Goal: Task Accomplishment & Management: Manage account settings

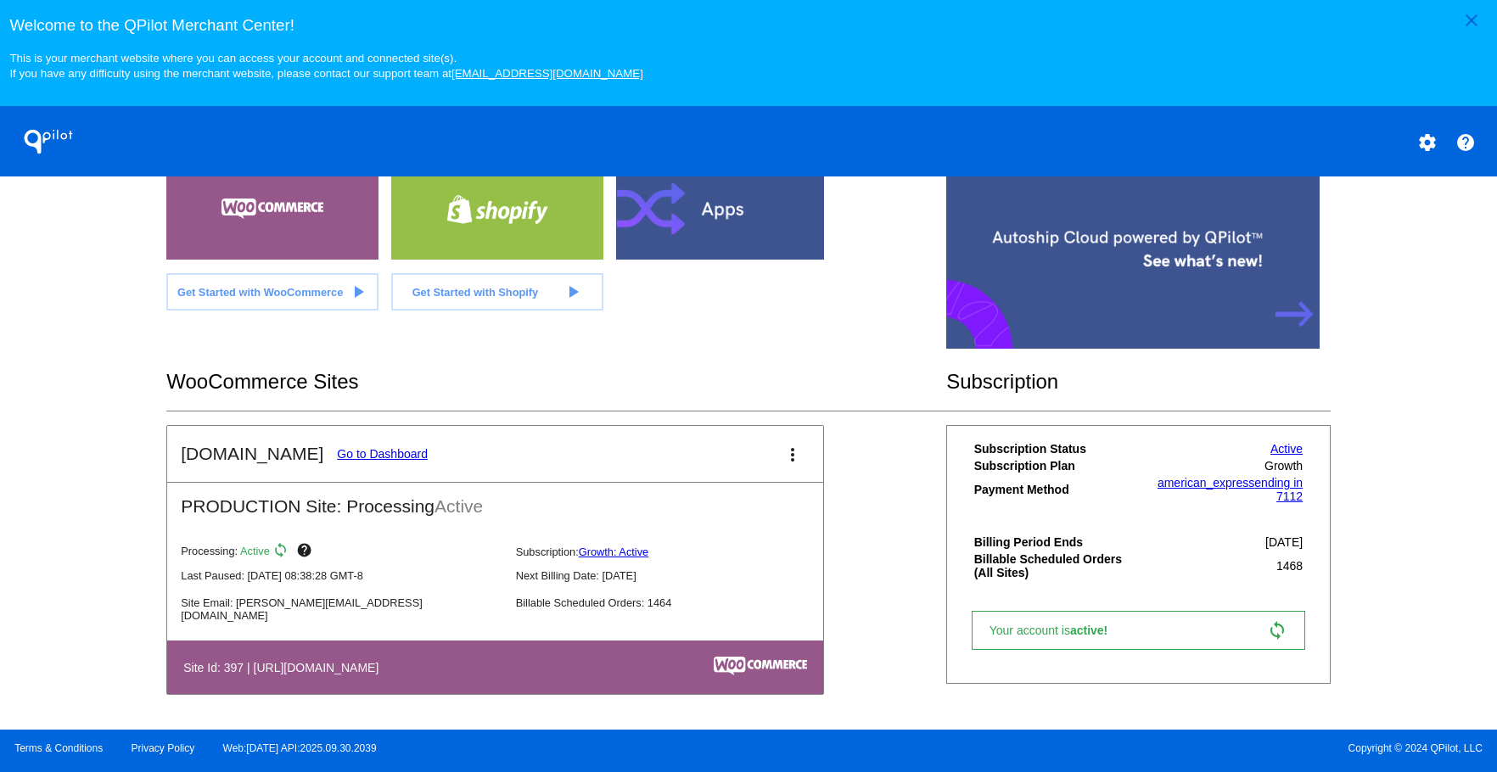
scroll to position [523, 0]
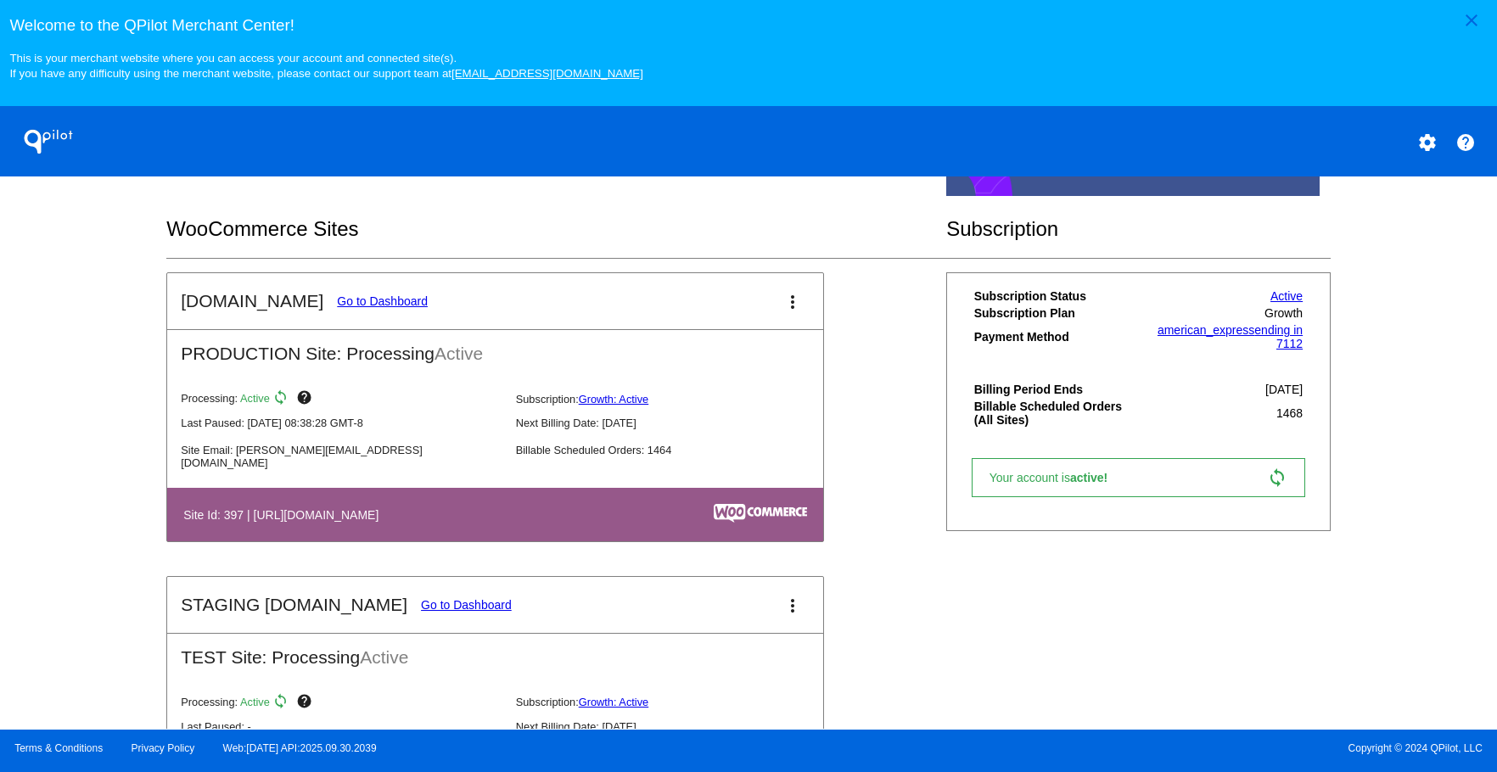
click at [357, 300] on link "Go to Dashboard" at bounding box center [382, 302] width 91 height 14
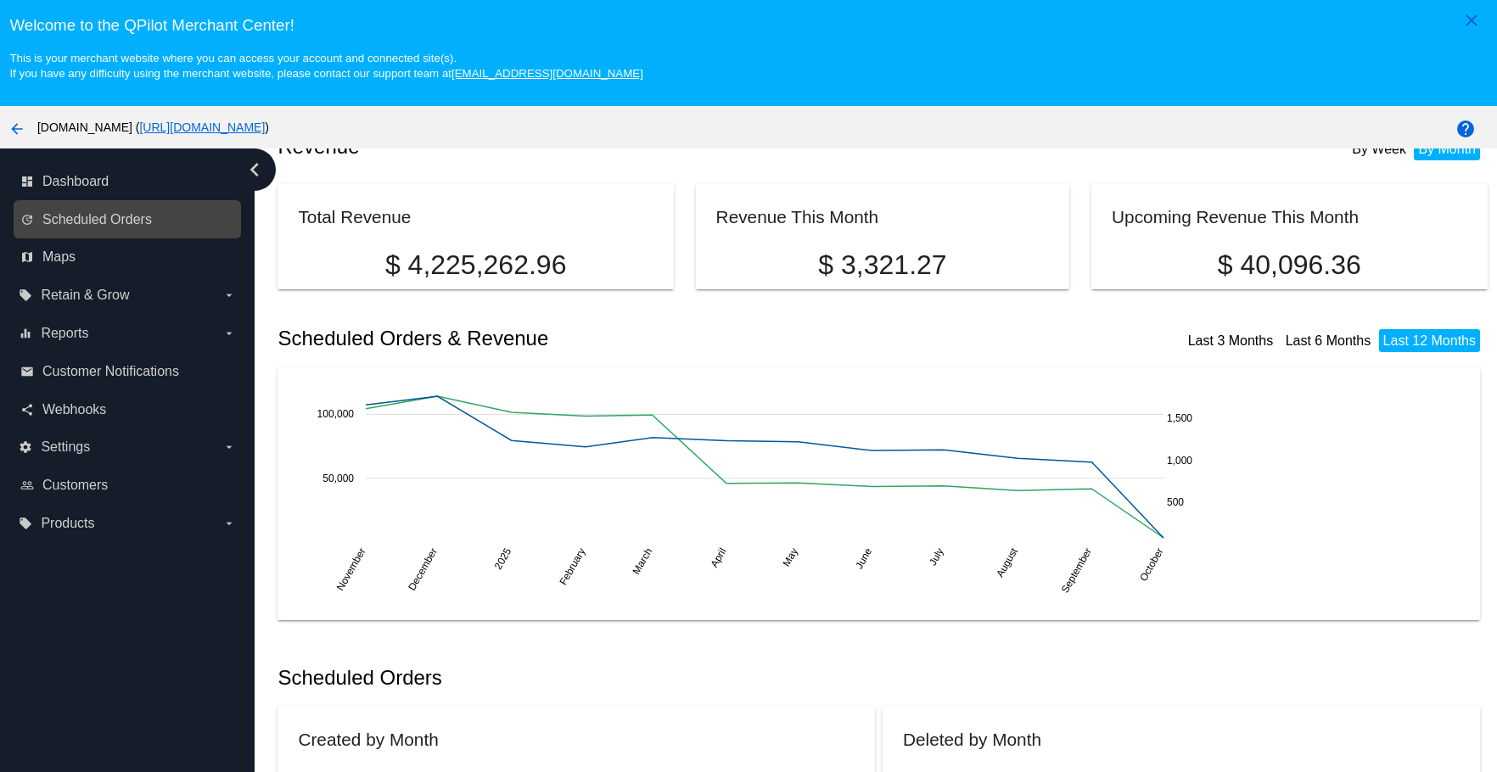
scroll to position [170, 0]
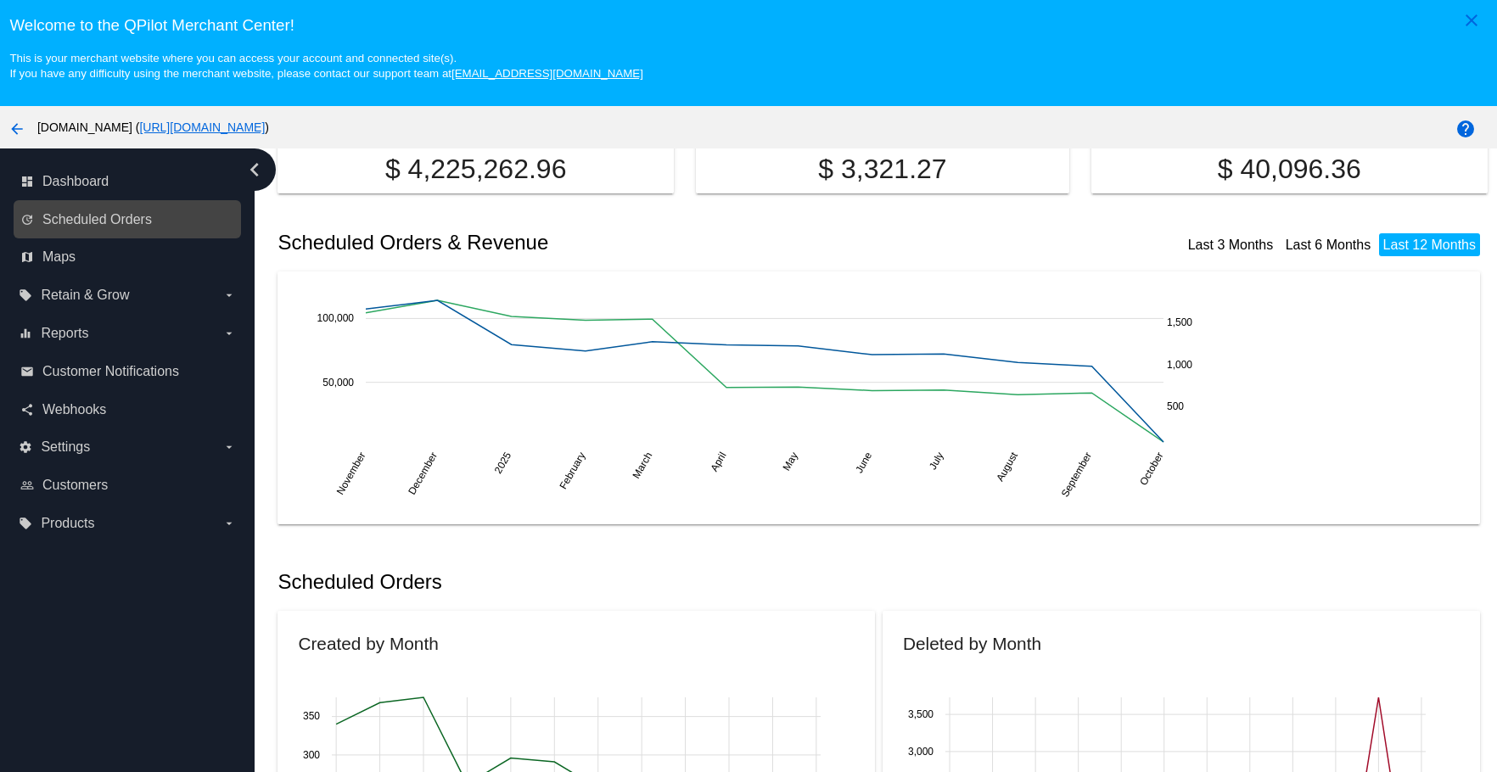
click at [139, 228] on link "update Scheduled Orders" at bounding box center [128, 219] width 216 height 27
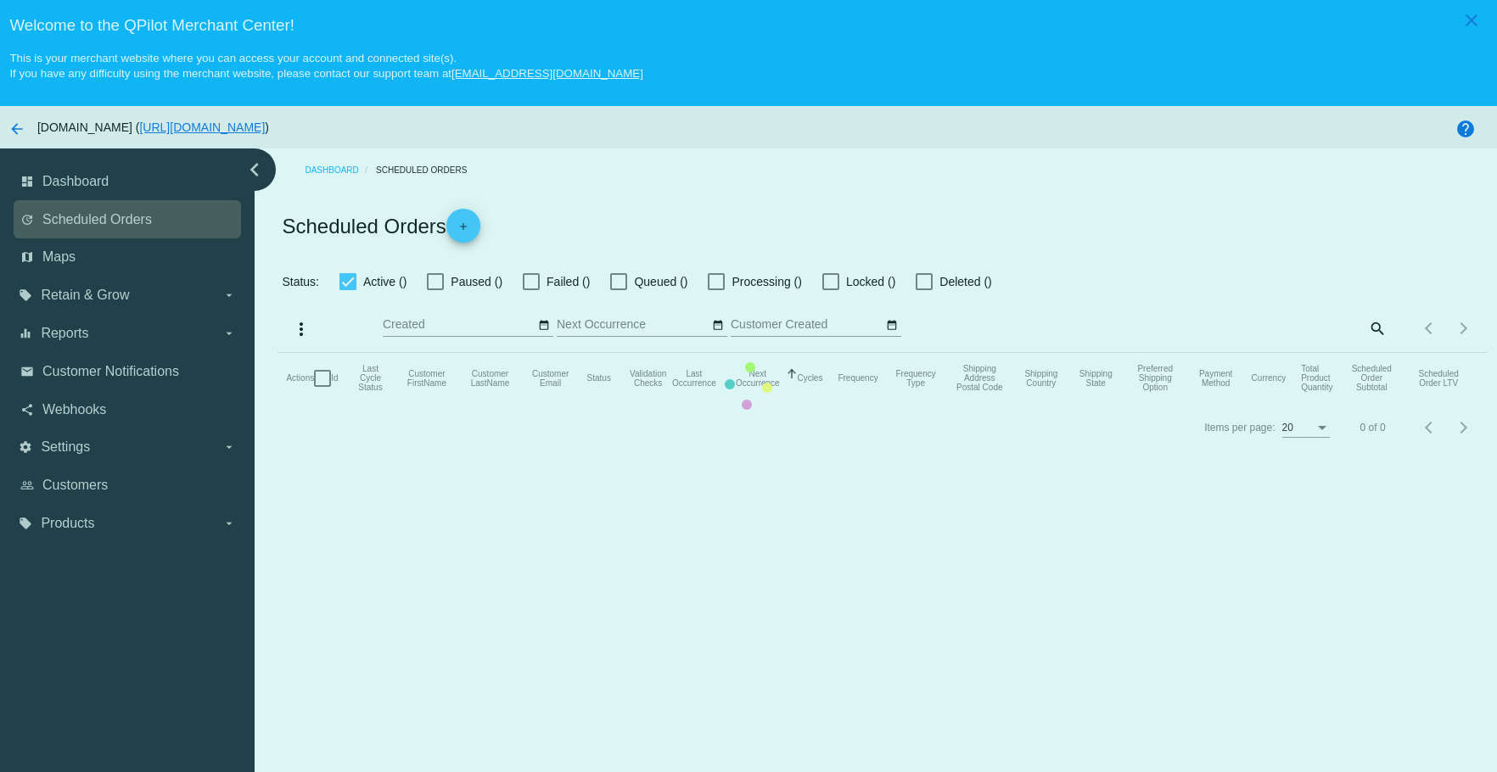
click at [278, 353] on mat-table "Actions Id Last Cycle Status Customer FirstName Customer LastName Customer Emai…" at bounding box center [883, 378] width 1210 height 51
checkbox input "true"
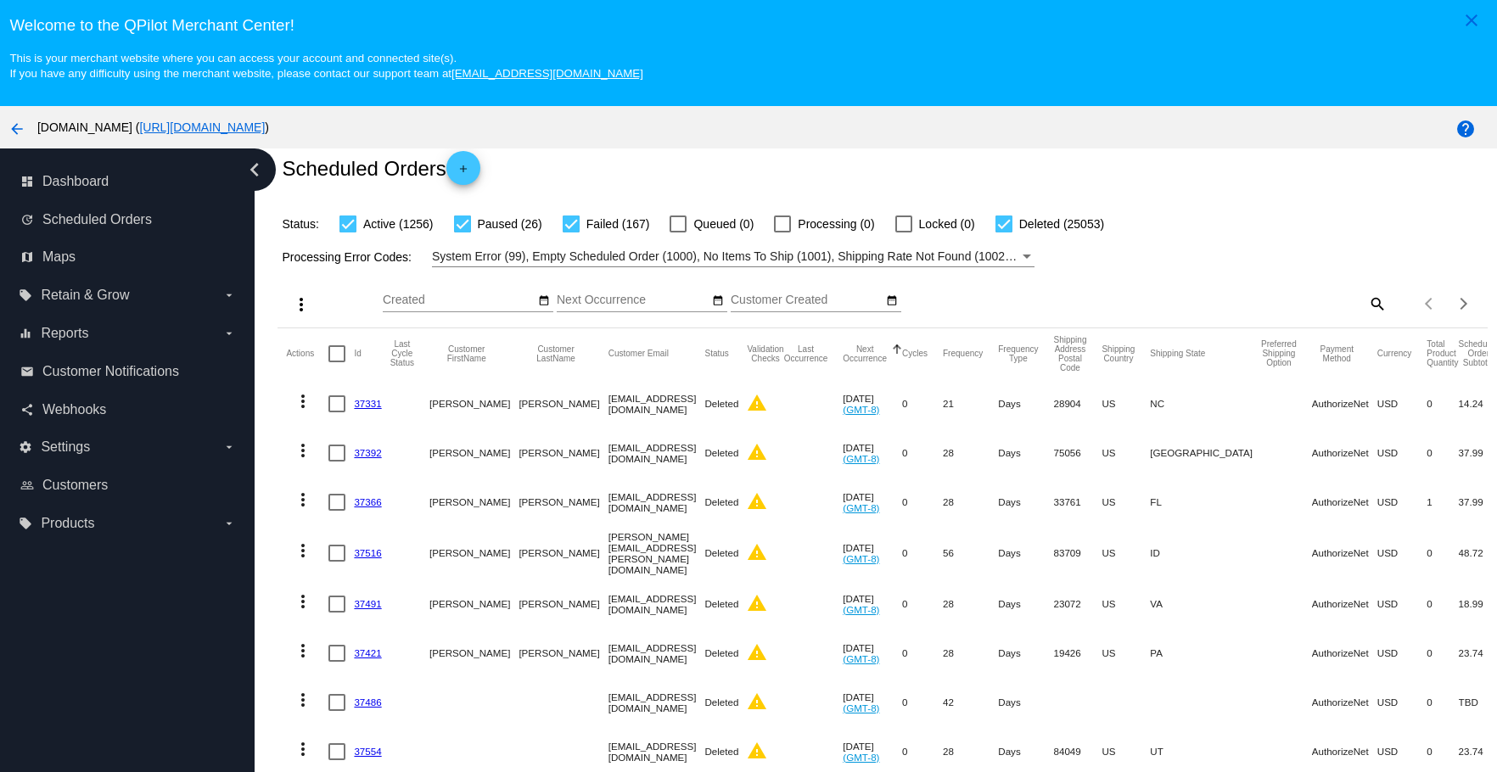
scroll to position [85, 0]
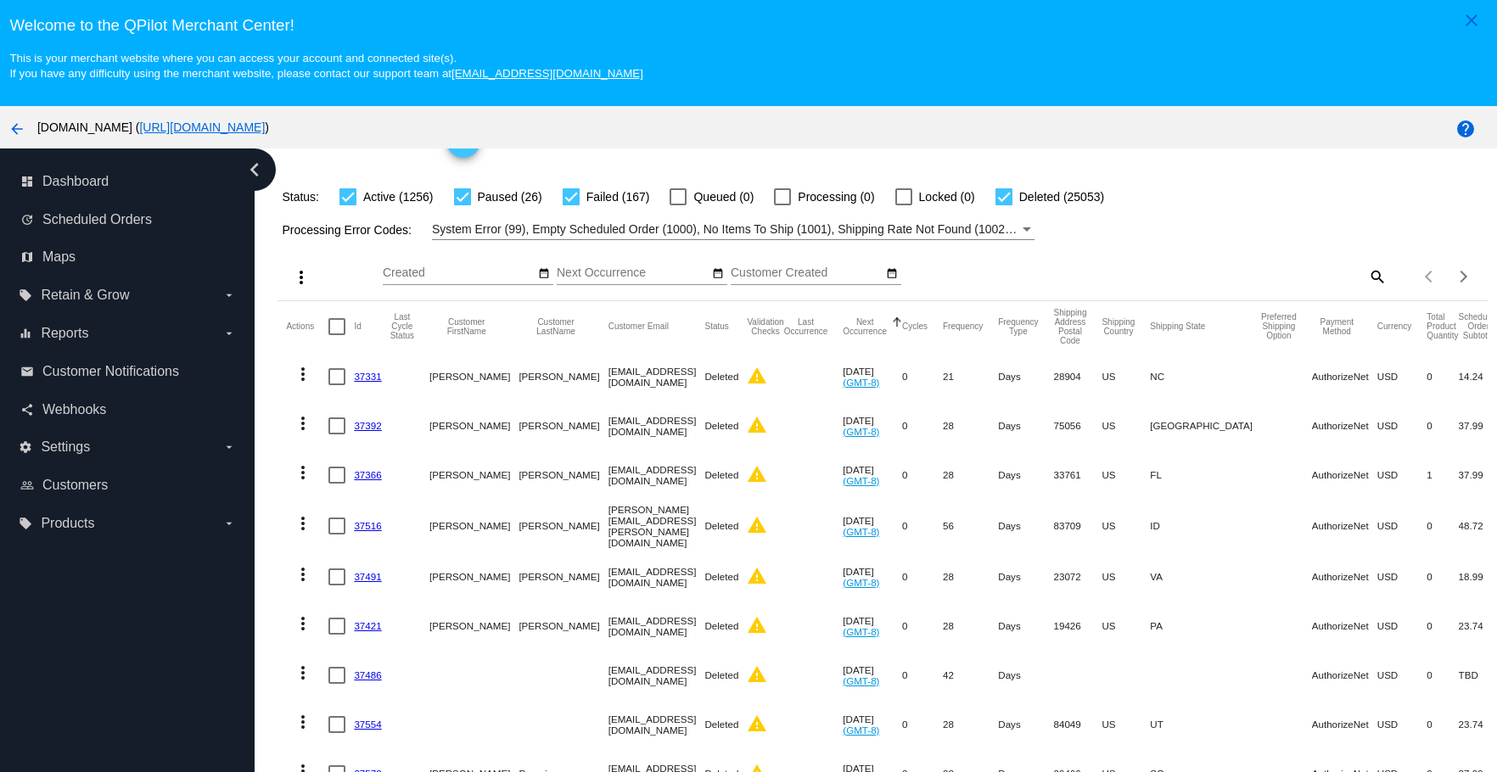
click at [1367, 278] on mat-icon "search" at bounding box center [1377, 276] width 20 height 26
click at [1288, 279] on input "Search" at bounding box center [1236, 274] width 301 height 14
paste input "[EMAIL_ADDRESS][DOMAIN_NAME]"
type input "[EMAIL_ADDRESS][DOMAIN_NAME]"
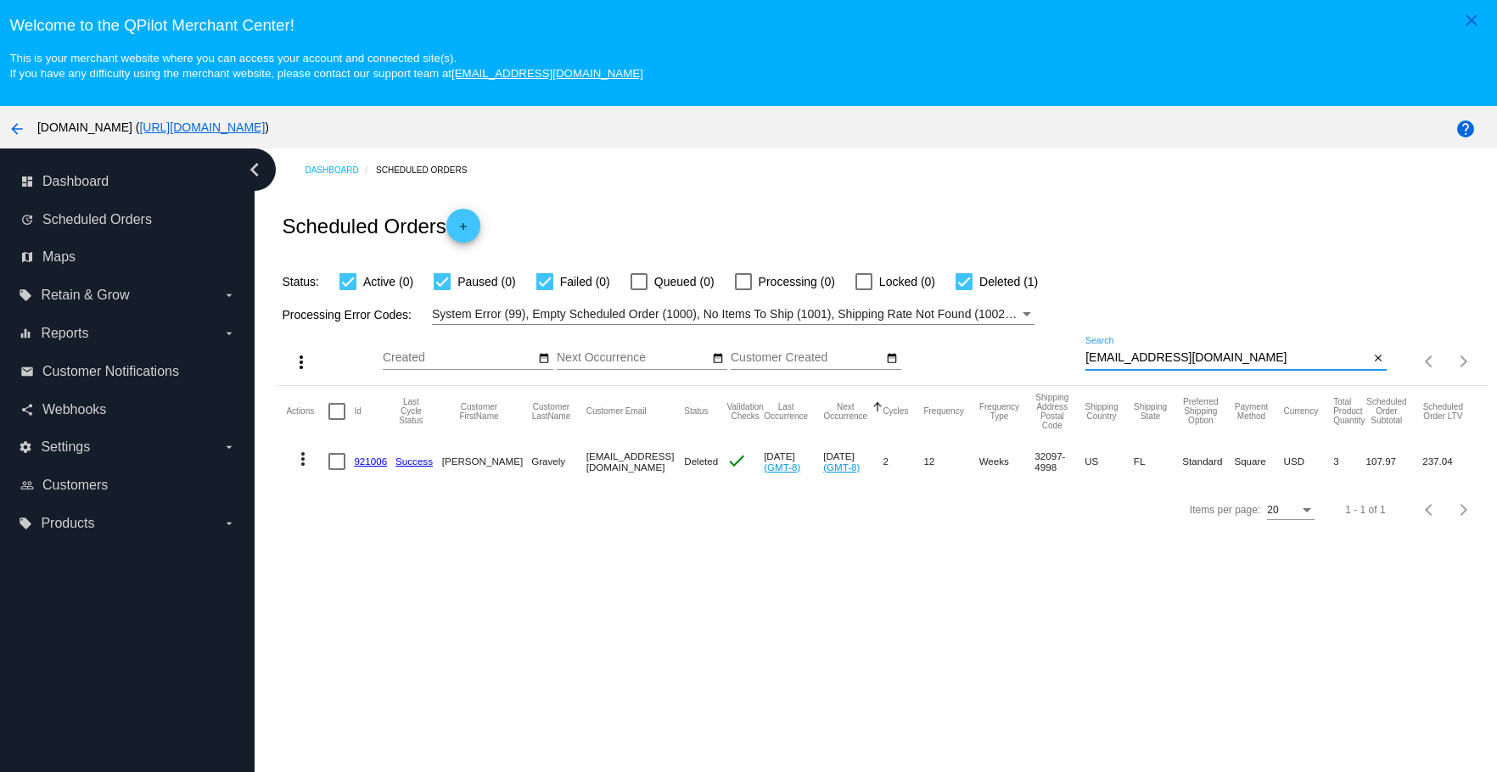
scroll to position [0, 0]
click at [365, 462] on link "921006" at bounding box center [370, 461] width 33 height 11
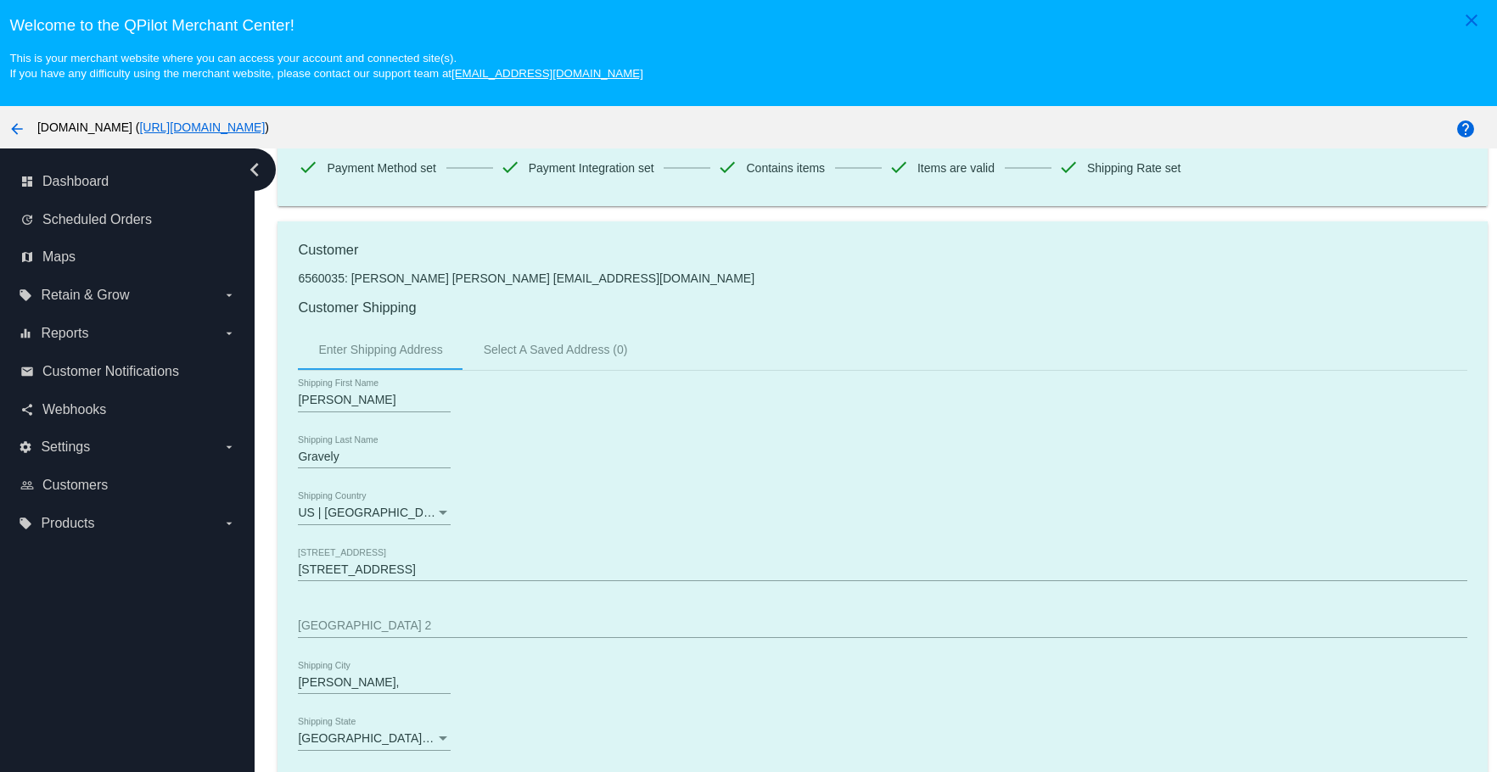
scroll to position [340, 0]
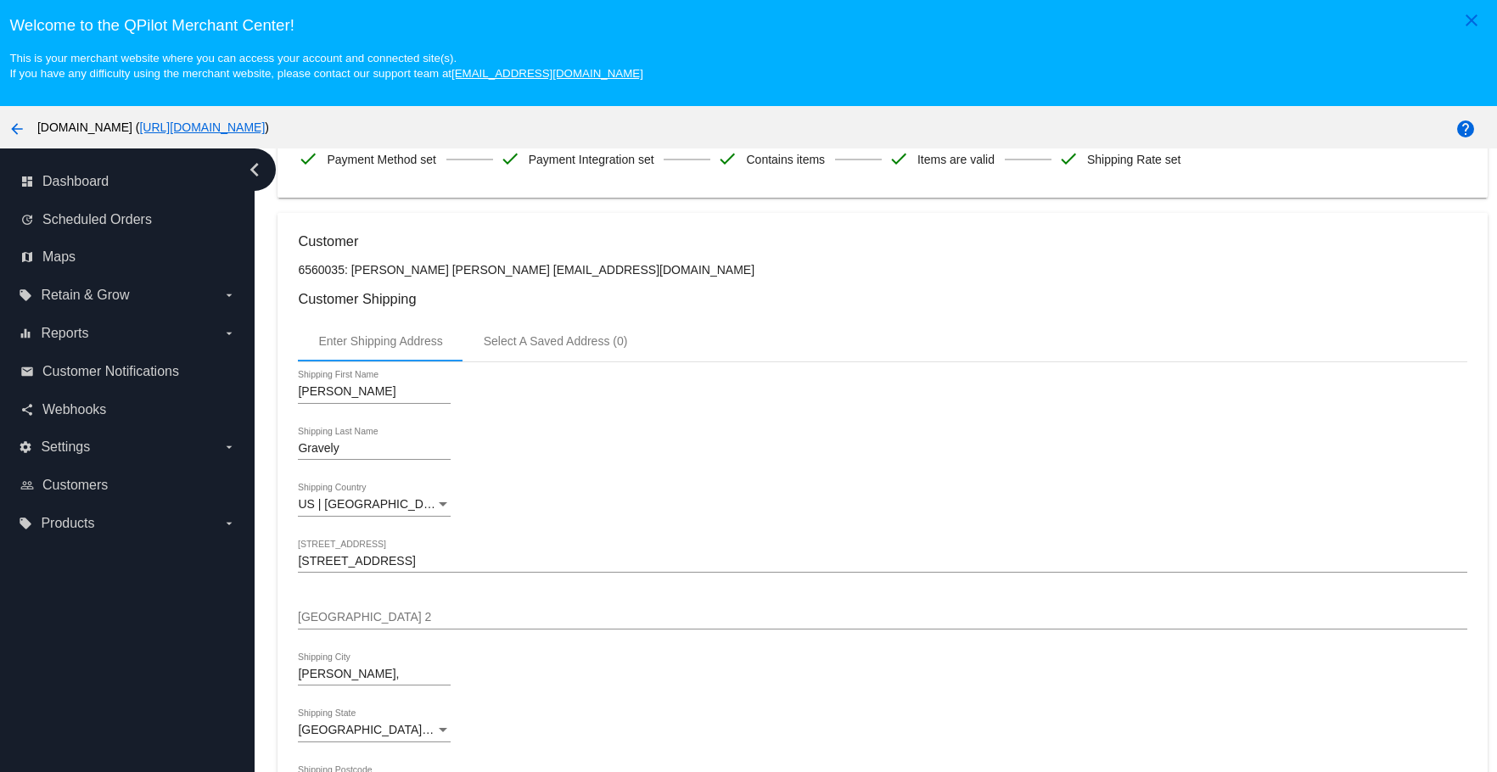
drag, startPoint x: 356, startPoint y: 267, endPoint x: 455, endPoint y: 267, distance: 99.3
click at [455, 267] on p "6560035: [PERSON_NAME] [PERSON_NAME] [EMAIL_ADDRESS][DOMAIN_NAME]" at bounding box center [882, 270] width 1169 height 14
copy p "[PERSON_NAME] [PERSON_NAME]"
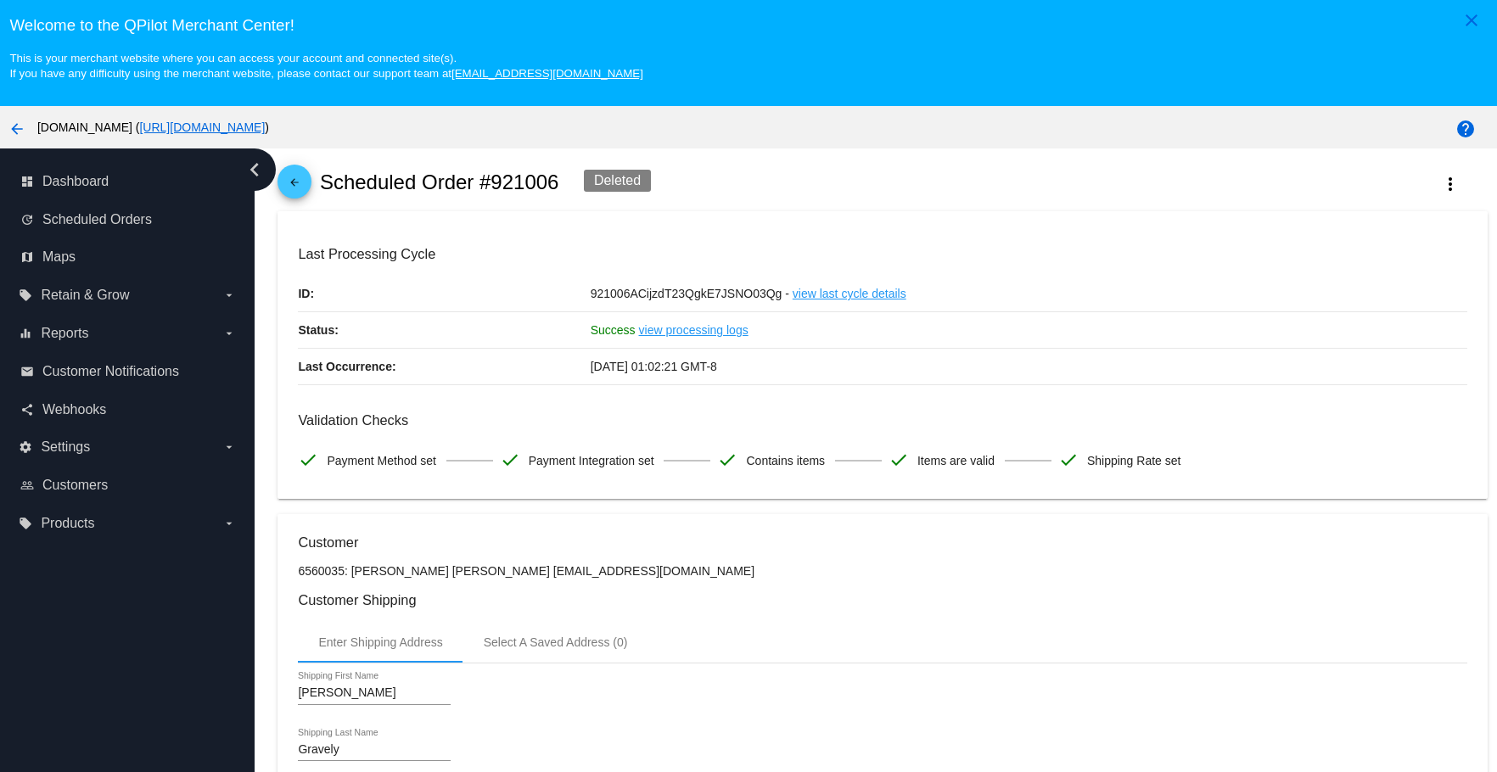
scroll to position [0, 0]
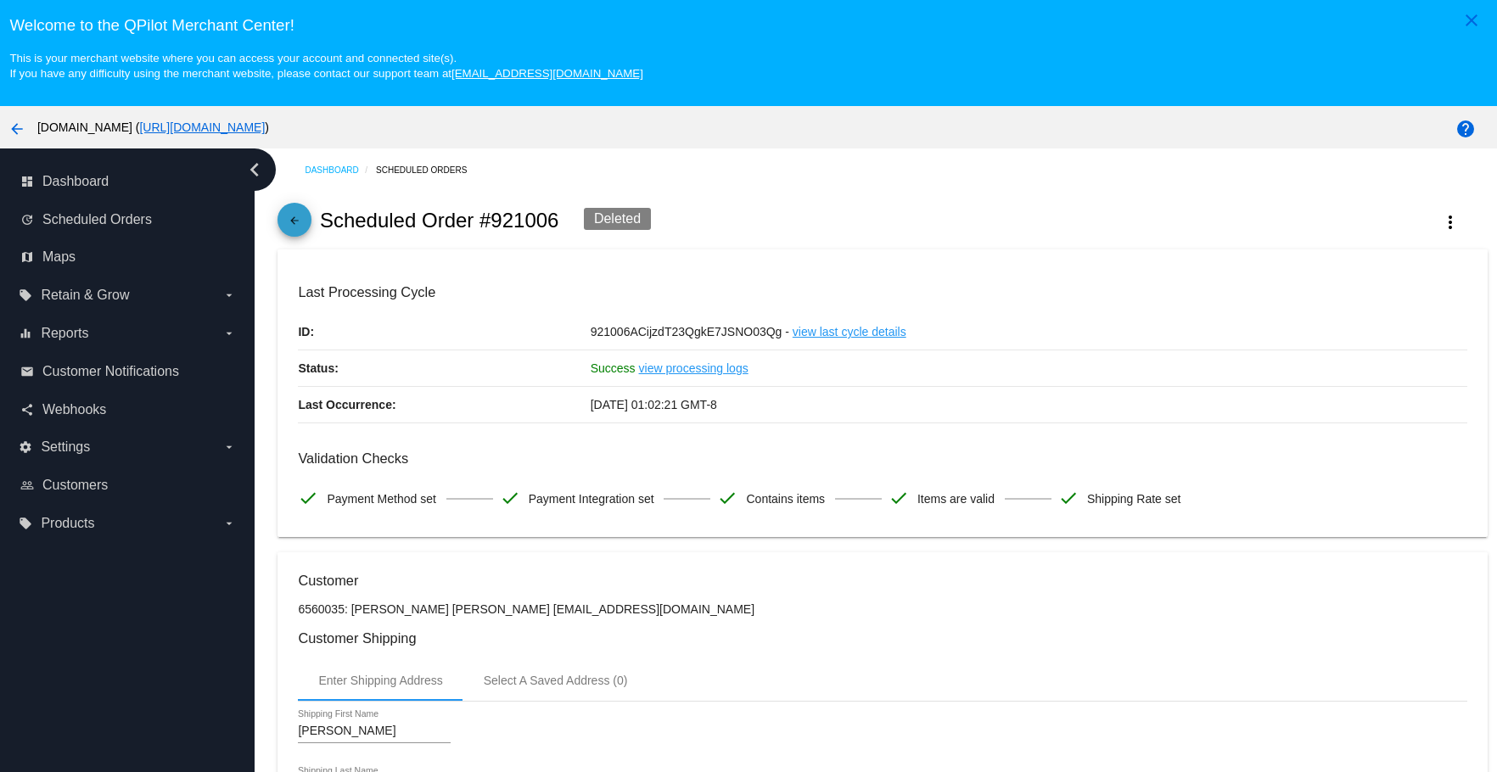
click at [303, 221] on mat-icon "arrow_back" at bounding box center [294, 225] width 20 height 20
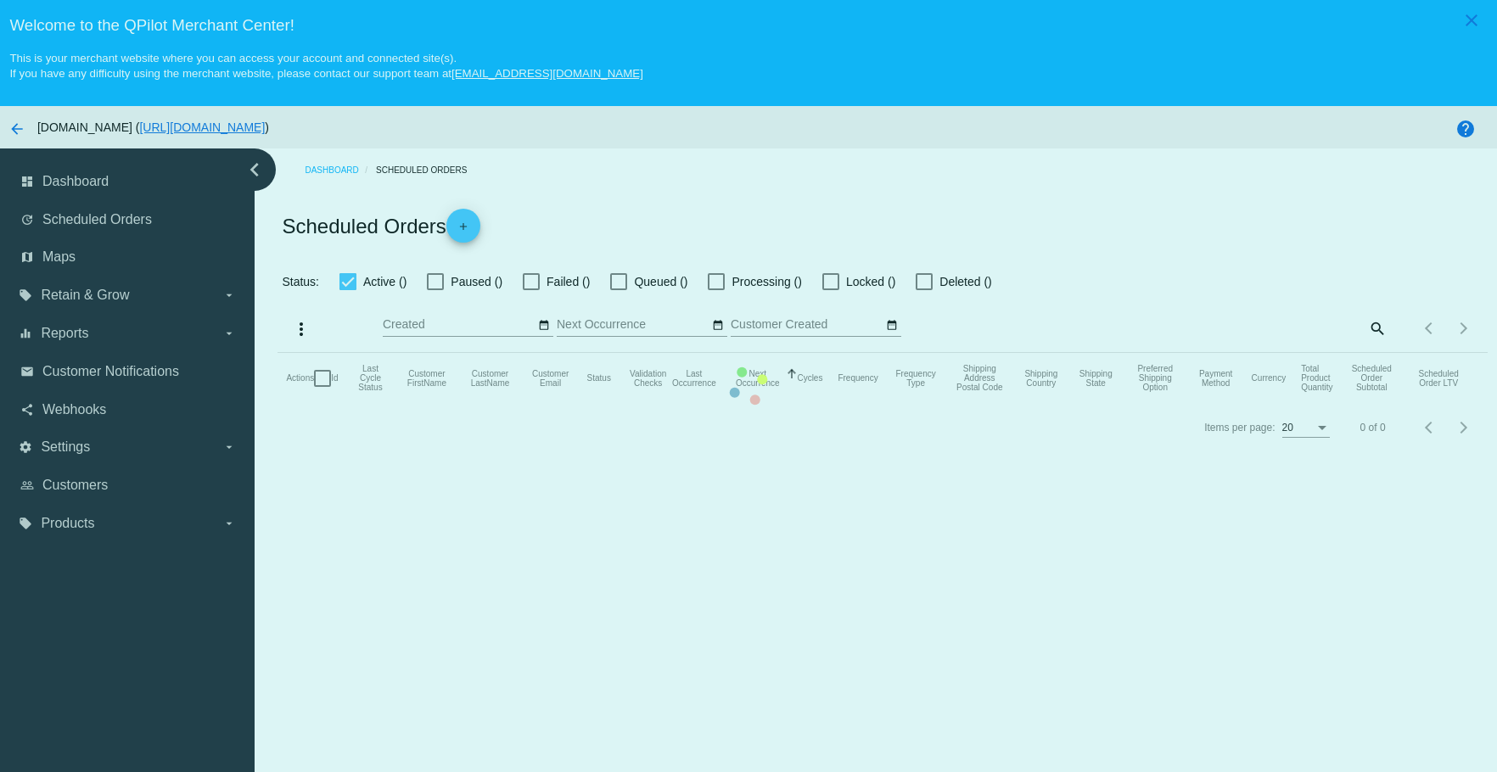
checkbox input "true"
